Goal: Task Accomplishment & Management: Manage account settings

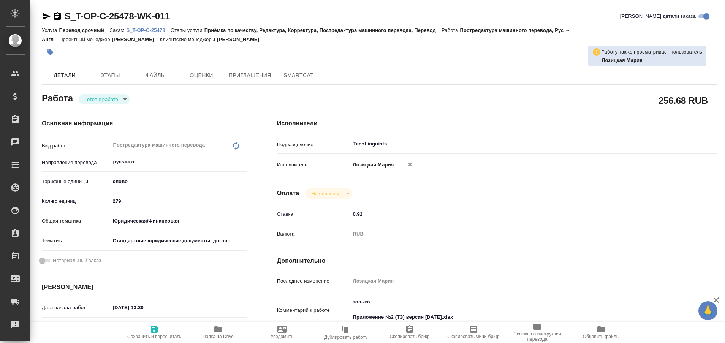
type textarea "x"
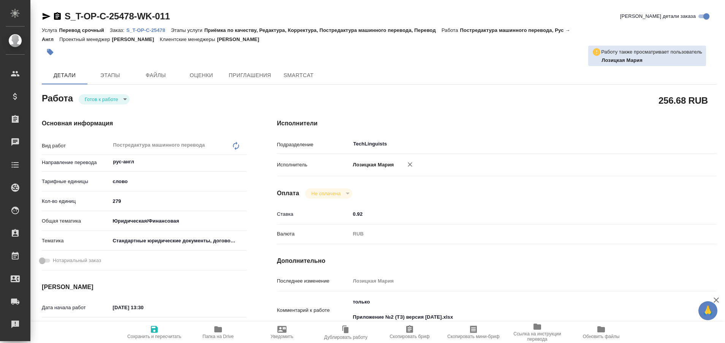
type textarea "x"
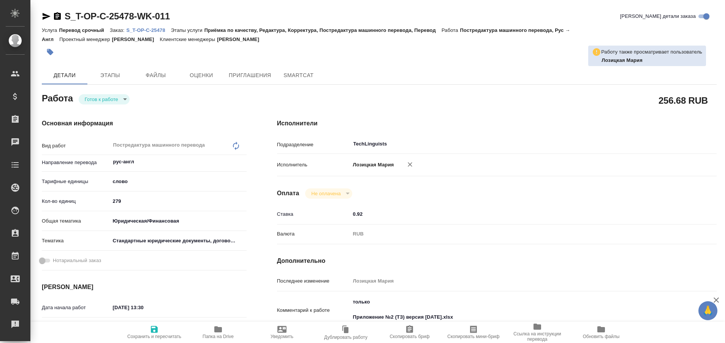
type textarea "x"
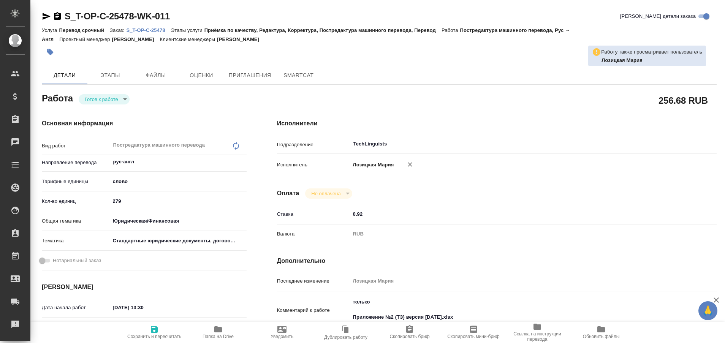
type textarea "x"
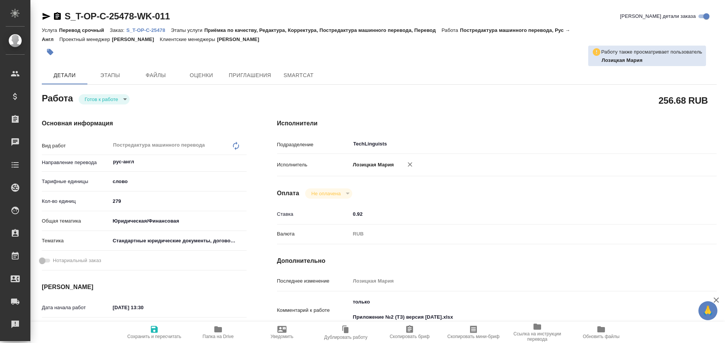
type textarea "x"
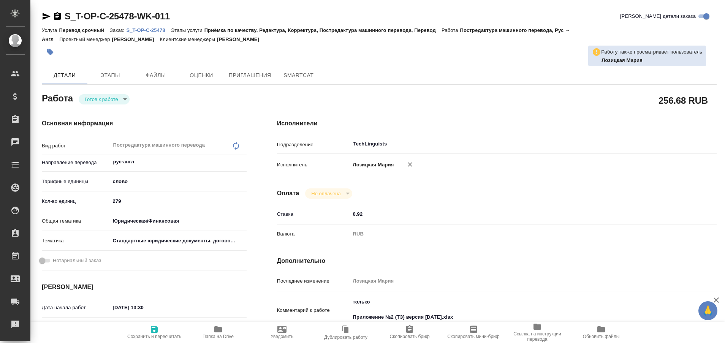
type textarea "x"
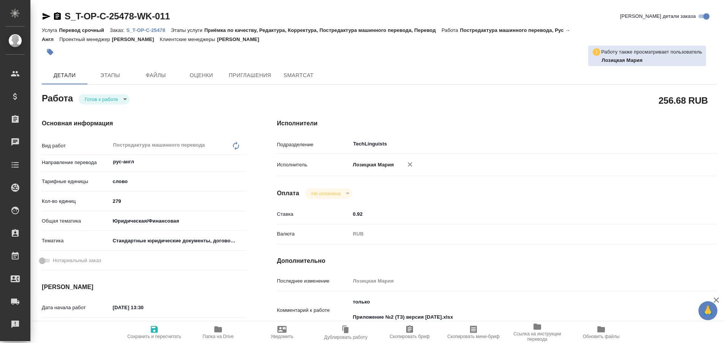
type textarea "x"
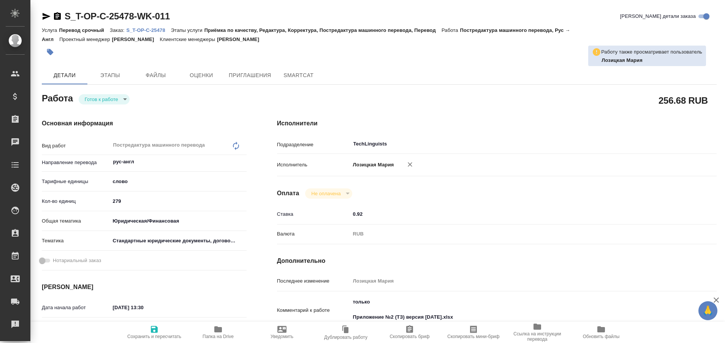
type textarea "x"
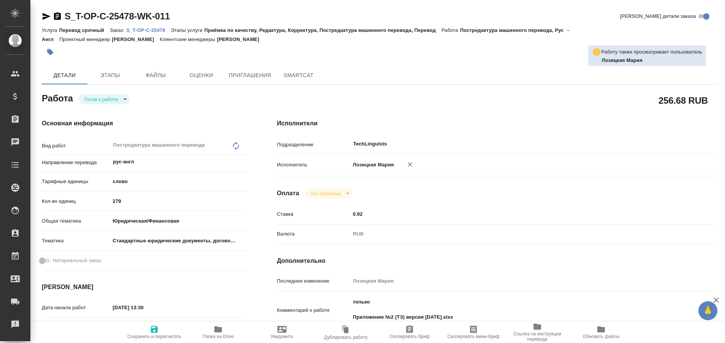
type textarea "x"
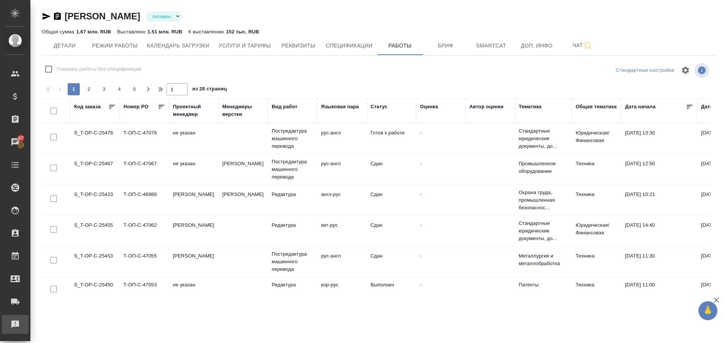
click at [15, 320] on div "Рекламации" at bounding box center [5, 324] width 19 height 11
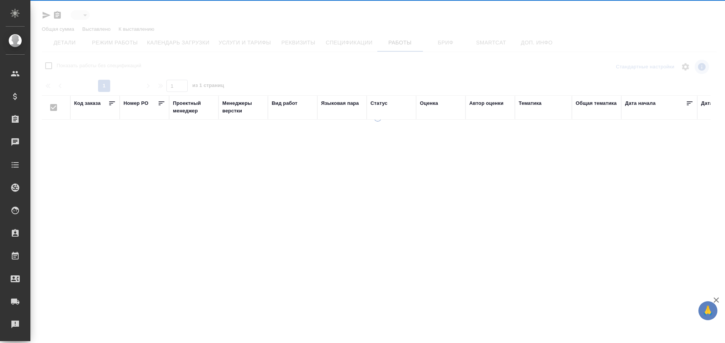
type input "active"
checkbox input "false"
